Goal: Transaction & Acquisition: Purchase product/service

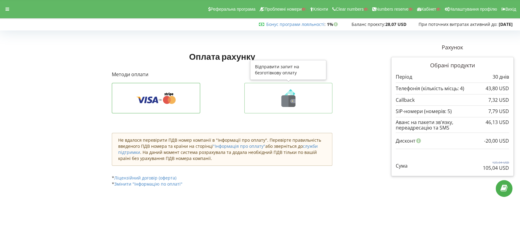
click at [294, 99] on icon at bounding box center [293, 101] width 5 height 4
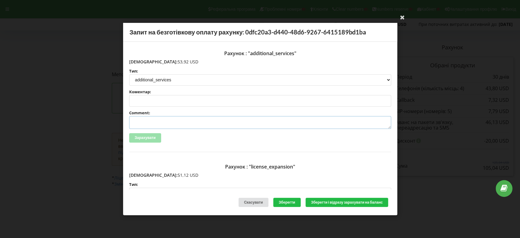
click at [160, 120] on textarea "Comment:" at bounding box center [260, 122] width 262 height 13
paste textarea "INV-2919, NETPEAK LTD, 07.03.2025, blackcars.pl, страйп"
click at [151, 121] on textarea "INV-2919, NETPEAK LTD, 07.03.2025, blackcars.pl, страйп" at bounding box center [260, 122] width 262 height 13
click at [231, 122] on textarea "INV-4349, NETPEAK LTD, 07.03.2025, blackcars.pl, страйп" at bounding box center [260, 122] width 262 height 13
paste textarea "transstream.eu"
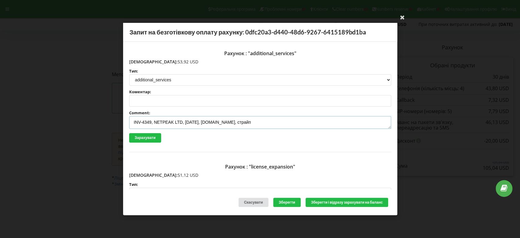
click at [188, 121] on textarea "INV-4349, NETPEAK LTD, 07.03.2025, transstream.eu, страйп" at bounding box center [260, 122] width 262 height 13
click at [190, 121] on textarea "INV-4349, NETPEAK LTD, 07.03.2025, transstream.eu, страйп" at bounding box center [260, 122] width 262 height 13
drag, startPoint x: 195, startPoint y: 120, endPoint x: 197, endPoint y: 140, distance: 19.9
click at [195, 120] on textarea "INV-4349, NETPEAK LTD, 12.03.2025, transstream.eu, страйп" at bounding box center [260, 122] width 262 height 13
type textarea "INV-4349, NETPEAK LTD, 12.09.2025, transstream.eu, страйп"
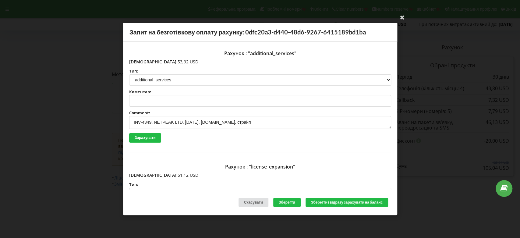
click at [305, 148] on div "Рахунок : "additional_services" Сума: 53,92 USD Тип: license license_expansion …" at bounding box center [260, 100] width 262 height 104
drag, startPoint x: 266, startPoint y: 124, endPoint x: 107, endPoint y: 125, distance: 159.1
click at [97, 125] on div "Ваша електронна адреса успішно підтверджена Запит на безготівкову оплату рахунк…" at bounding box center [260, 119] width 520 height 238
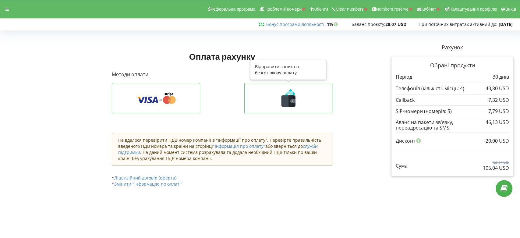
click at [285, 102] on icon at bounding box center [288, 101] width 14 height 12
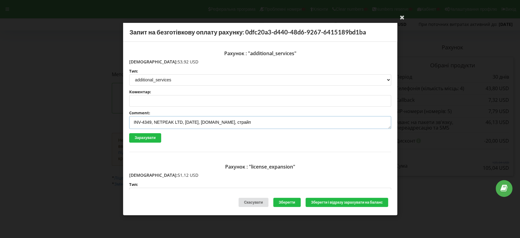
click at [259, 121] on textarea "INV-4349, NETPEAK LTD, 12.09.2025, transstream.eu, страйп" at bounding box center [260, 122] width 262 height 13
drag, startPoint x: 260, startPoint y: 122, endPoint x: 125, endPoint y: 129, distance: 134.9
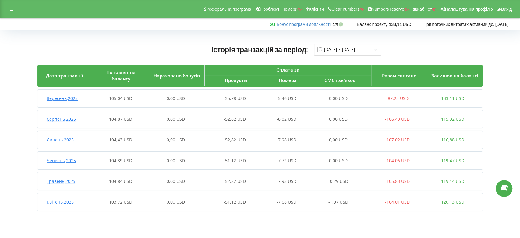
click at [70, 99] on span "Вересень , 2025" at bounding box center [62, 98] width 31 height 6
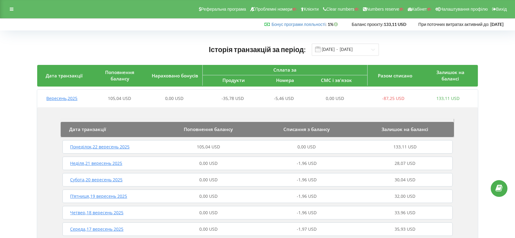
click at [123, 148] on span "Понеділок , 22 вересень 2025" at bounding box center [99, 147] width 59 height 6
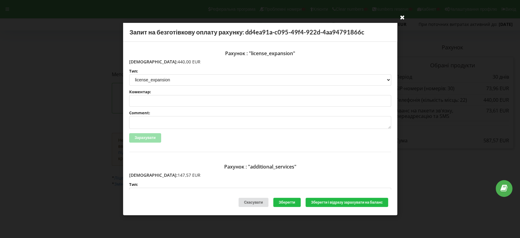
click at [402, 14] on icon at bounding box center [403, 17] width 10 height 10
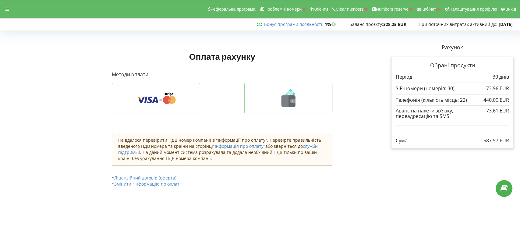
click at [286, 104] on icon at bounding box center [288, 101] width 14 height 12
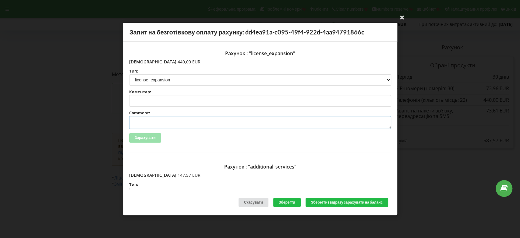
click at [143, 121] on textarea "Comment:" at bounding box center [260, 122] width 262 height 13
paste textarea "INV-2919, NETPEAK LTD, 07.03.2025, blackcars.pl, страйп"
click at [151, 123] on textarea "INV-2919, NETPEAK LTD, 07.03.2025, blackcars.pl, страйп" at bounding box center [260, 122] width 262 height 13
drag, startPoint x: 189, startPoint y: 122, endPoint x: 193, endPoint y: 129, distance: 8.2
click at [189, 122] on textarea "INV-4360, NETPEAK LTD, 07.03.2025, blackcars.pl, страйп" at bounding box center [260, 122] width 262 height 13
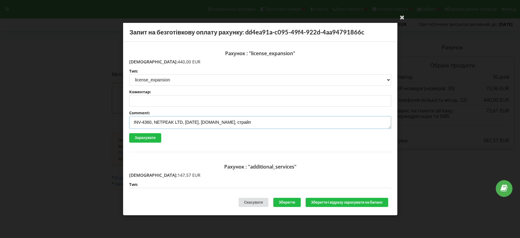
click at [195, 121] on textarea "INV-4360, NETPEAK LTD, 16.03.2025, blackcars.pl, страйп" at bounding box center [260, 122] width 262 height 13
click at [231, 121] on textarea "INV-4360, NETPEAK LTD, 16.09.2025, blackcars.pl, страйп" at bounding box center [260, 122] width 262 height 13
paste textarea "angelisgroup.de"
drag, startPoint x: 265, startPoint y: 124, endPoint x: 121, endPoint y: 124, distance: 144.2
click at [121, 124] on div "Ваша електронна адреса успішно підтверджена Запит на безготівкову оплату рахунк…" at bounding box center [260, 119] width 520 height 238
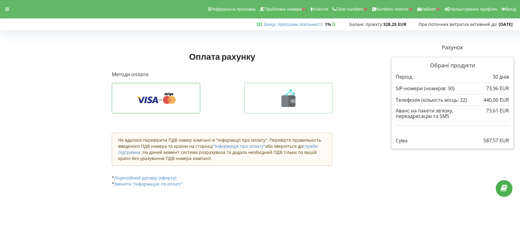
type textarea "INV-4360, NETPEAK LTD, 16.09.2025, angelisgroup.de, страйп"
click at [286, 105] on icon at bounding box center [288, 101] width 14 height 12
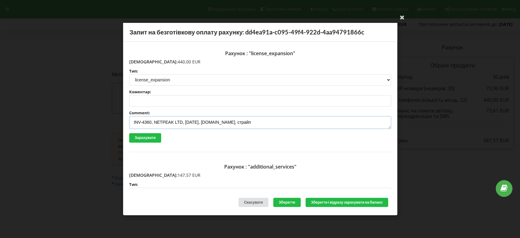
scroll to position [68, 0]
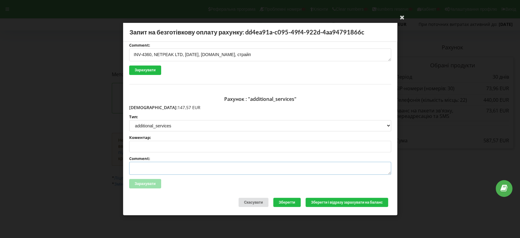
click at [142, 163] on textarea "Comment:" at bounding box center [260, 168] width 262 height 13
paste textarea "INV-4360, NETPEAK LTD, 16.09.2025, angelisgroup.de, страйп"
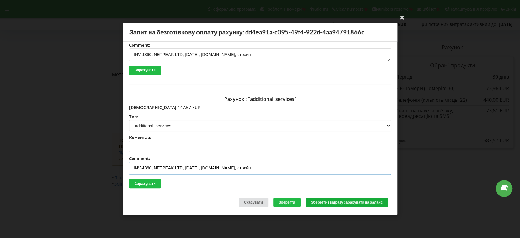
type textarea "INV-4360, NETPEAK LTD, 16.09.2025, angelisgroup.de, страйп"
click at [337, 202] on button "Зберегти і відразу зарахувати на баланс" at bounding box center [346, 202] width 83 height 9
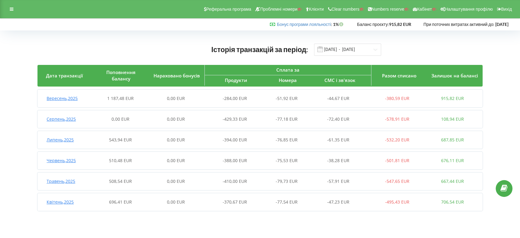
click at [72, 99] on span "Вересень , 2025" at bounding box center [62, 98] width 31 height 6
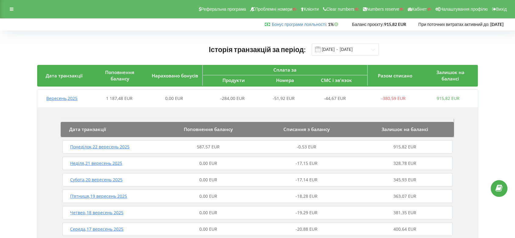
click at [124, 146] on span "Понеділок , 22 вересень 2025" at bounding box center [99, 147] width 59 height 6
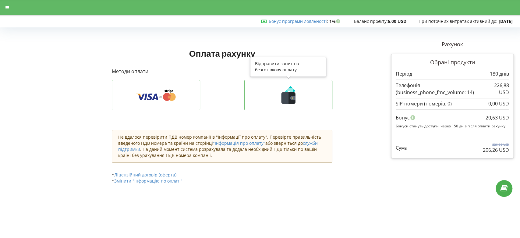
click at [290, 103] on icon at bounding box center [292, 98] width 7 height 12
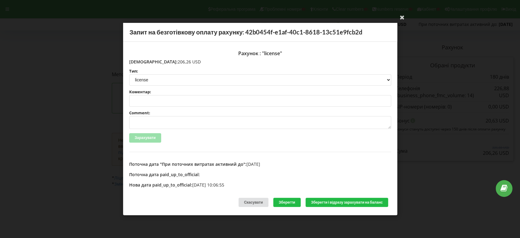
scroll to position [4, 0]
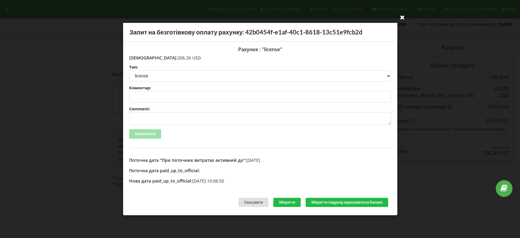
drag, startPoint x: 406, startPoint y: 16, endPoint x: 401, endPoint y: 18, distance: 6.0
click at [406, 16] on icon at bounding box center [403, 17] width 10 height 10
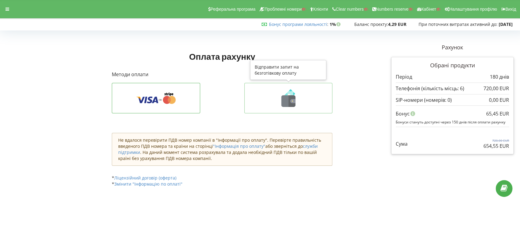
click at [285, 98] on icon at bounding box center [288, 101] width 14 height 12
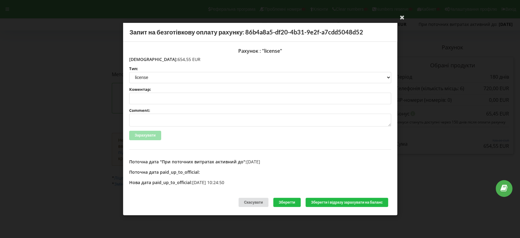
scroll to position [4, 0]
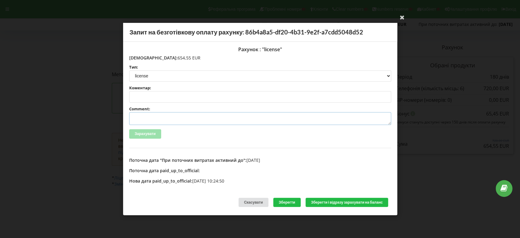
click at [139, 116] on textarea "Comment:" at bounding box center [260, 118] width 262 height 13
paste textarea "INV-2919, NETPEAK LTD, 07.03.2025, blackcars.pl, страйп"
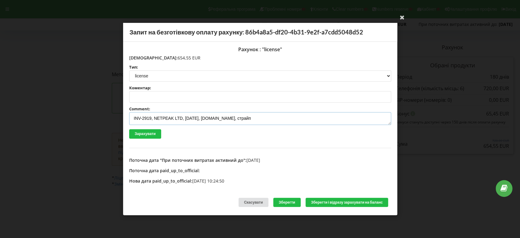
click at [150, 117] on textarea "INV-2919, NETPEAK LTD, 07.03.2025, blackcars.pl, страйп" at bounding box center [260, 118] width 262 height 13
click at [188, 120] on textarea "INV-4377, NETPEAK LTD, 07.03.2025, blackcars.pl, страйп" at bounding box center [260, 118] width 262 height 13
click at [188, 117] on textarea "INV-4377, NETPEAK LTD, 07.03.2025, blackcars.pl, страйп" at bounding box center [260, 118] width 262 height 13
click at [190, 117] on textarea "INV-4377, NETPEAK LTD, 07.03.2025, blackcars.pl, страйп" at bounding box center [260, 118] width 262 height 13
click at [195, 117] on textarea "INV-4377, NETPEAK LTD, 19.03.2025, blackcars.pl, страйп" at bounding box center [260, 118] width 262 height 13
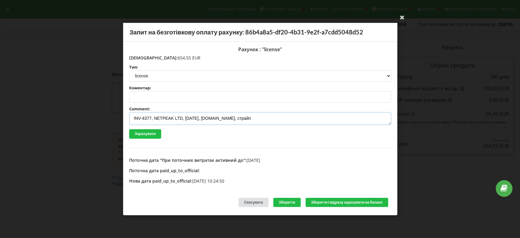
click at [230, 117] on textarea "INV-4377, NETPEAK LTD, 19.09.2025, blackcars.pl, страйп" at bounding box center [260, 118] width 262 height 13
click at [231, 118] on textarea "INV-4377, NETPEAK LTD, 19.09.2025, blackcars.pl, страйп" at bounding box center [260, 118] width 262 height 13
paste textarea "halavach.pl"
type textarea "INV-4377, NETPEAK LTD, 19.09.2025, halavach.pl, страйп"
click at [343, 202] on button "Зберегти і відразу зарахувати на баланс" at bounding box center [346, 202] width 83 height 9
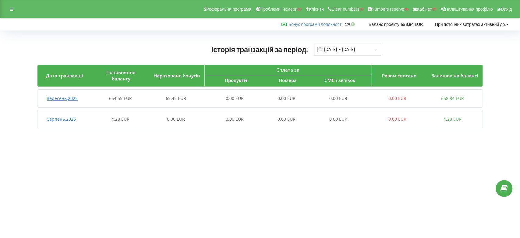
click at [73, 98] on span "Вересень , 2025" at bounding box center [62, 98] width 31 height 6
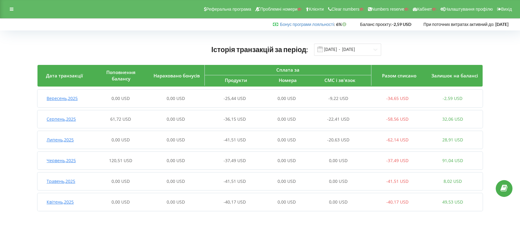
click at [69, 119] on span "Серпень , 2025" at bounding box center [61, 119] width 29 height 6
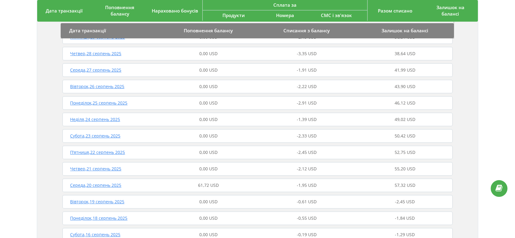
scroll to position [203, 0]
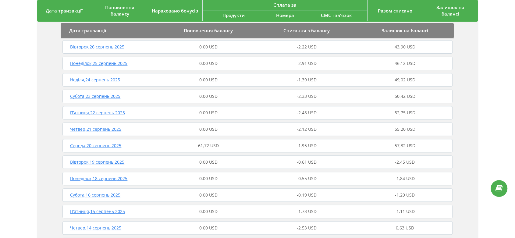
click at [105, 146] on span "Середа , 20 серпень 2025" at bounding box center [95, 146] width 51 height 6
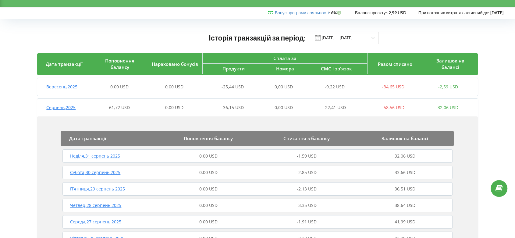
scroll to position [0, 0]
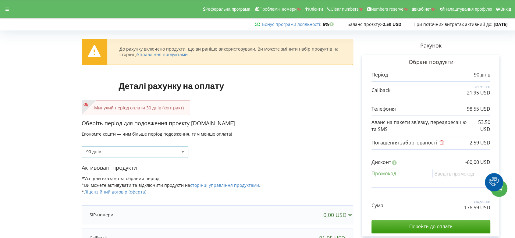
click at [182, 150] on icon at bounding box center [182, 152] width 9 height 11
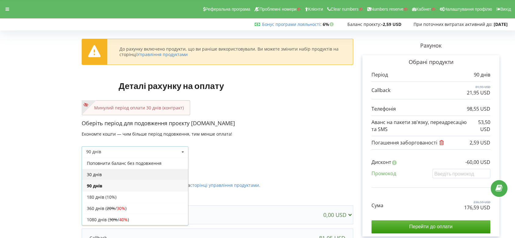
click at [159, 169] on div "30 днів" at bounding box center [135, 174] width 106 height 11
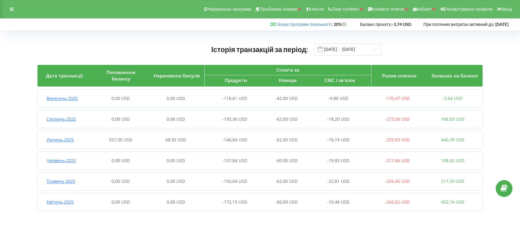
click at [67, 141] on span "Липень , 2025" at bounding box center [60, 140] width 27 height 6
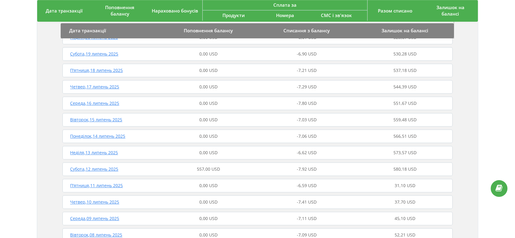
scroll to position [339, 0]
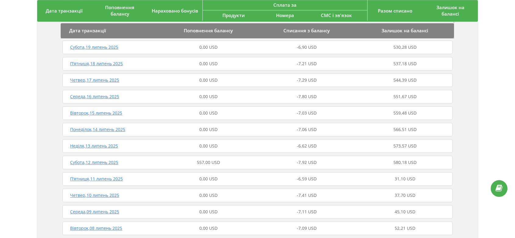
click at [105, 163] on span "Субота , 12 липень 2025" at bounding box center [94, 162] width 48 height 6
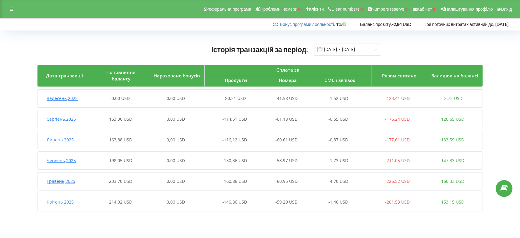
click at [73, 118] on span "Серпень , 2025" at bounding box center [61, 119] width 29 height 6
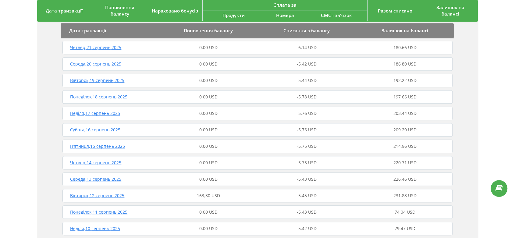
scroll to position [305, 0]
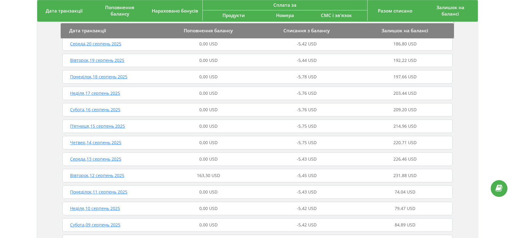
click at [105, 175] on span "Вівторок , 12 серпень 2025" at bounding box center [97, 176] width 54 height 6
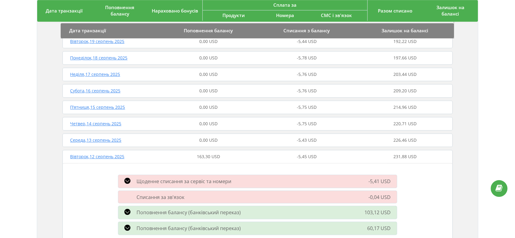
scroll to position [339, 0]
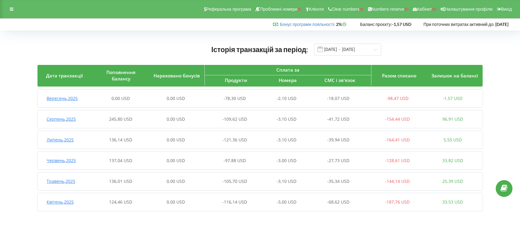
drag, startPoint x: 66, startPoint y: 119, endPoint x: 95, endPoint y: 123, distance: 29.3
click at [66, 118] on span "Серпень , 2025" at bounding box center [61, 119] width 29 height 6
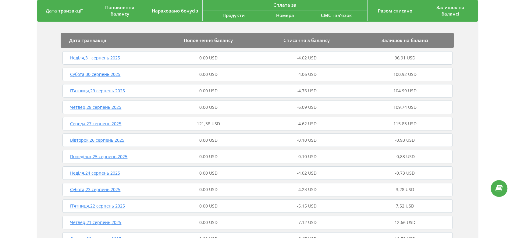
scroll to position [135, 0]
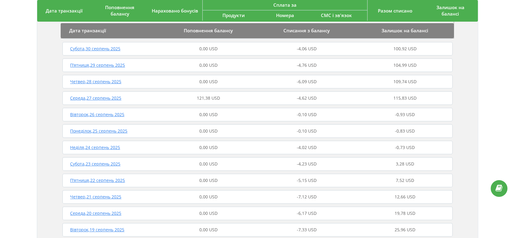
click at [110, 97] on span "Середа , 27 серпень 2025" at bounding box center [95, 98] width 51 height 6
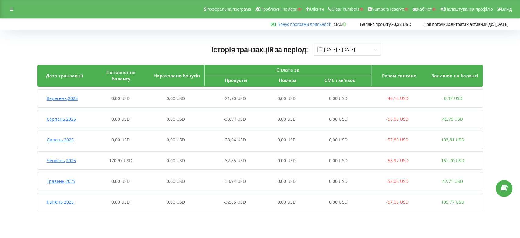
click at [74, 162] on span "Червень , 2025" at bounding box center [61, 161] width 29 height 6
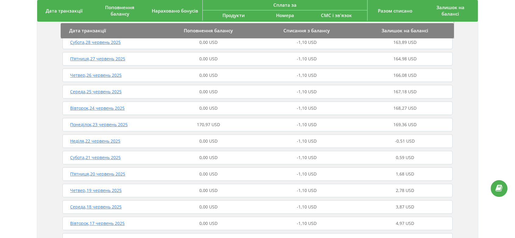
scroll to position [203, 0]
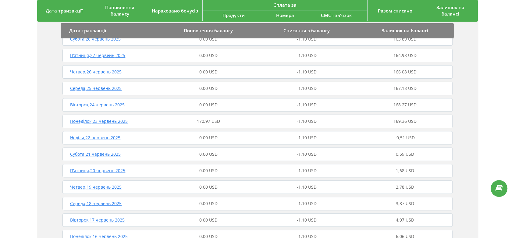
click at [105, 120] on span "Понеділок , 23 червень 2025" at bounding box center [99, 121] width 58 height 6
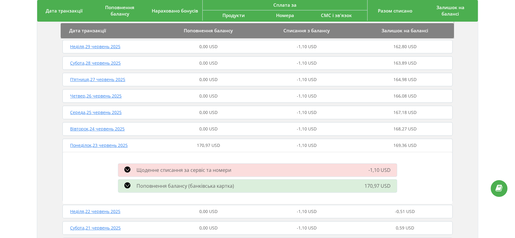
scroll to position [169, 0]
